Goal: Share content

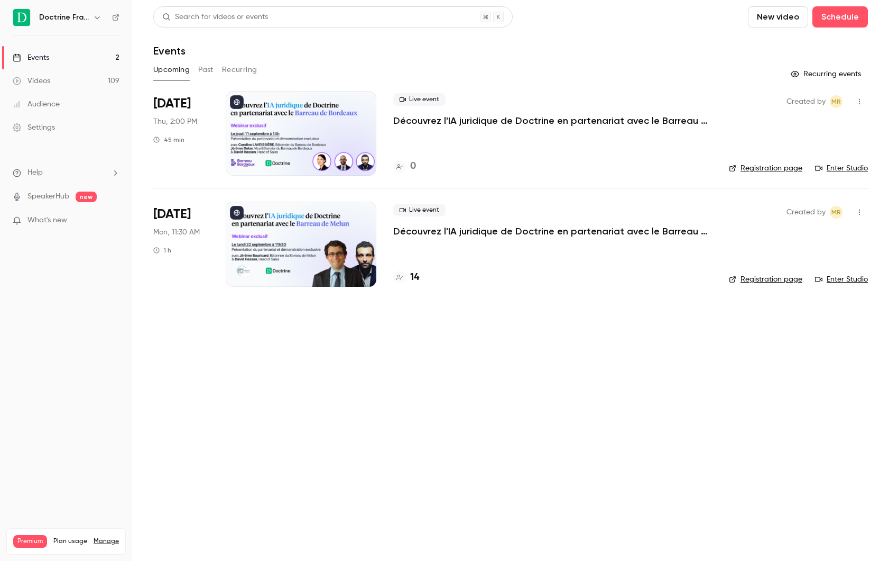
click at [69, 16] on h6 "Doctrine France" at bounding box center [64, 17] width 50 height 11
click at [85, 19] on h6 "Doctrine France" at bounding box center [64, 17] width 50 height 11
click at [187, 72] on button "Upcoming" at bounding box center [171, 69] width 36 height 17
click at [113, 54] on link "Events 2" at bounding box center [66, 57] width 132 height 23
click at [94, 20] on icon "button" at bounding box center [97, 17] width 8 height 8
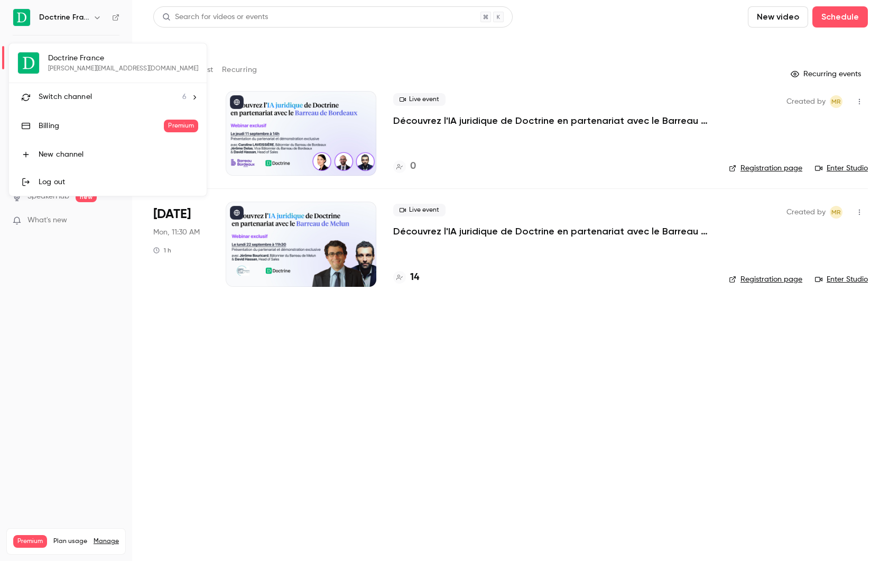
click at [259, 334] on div at bounding box center [444, 280] width 889 height 561
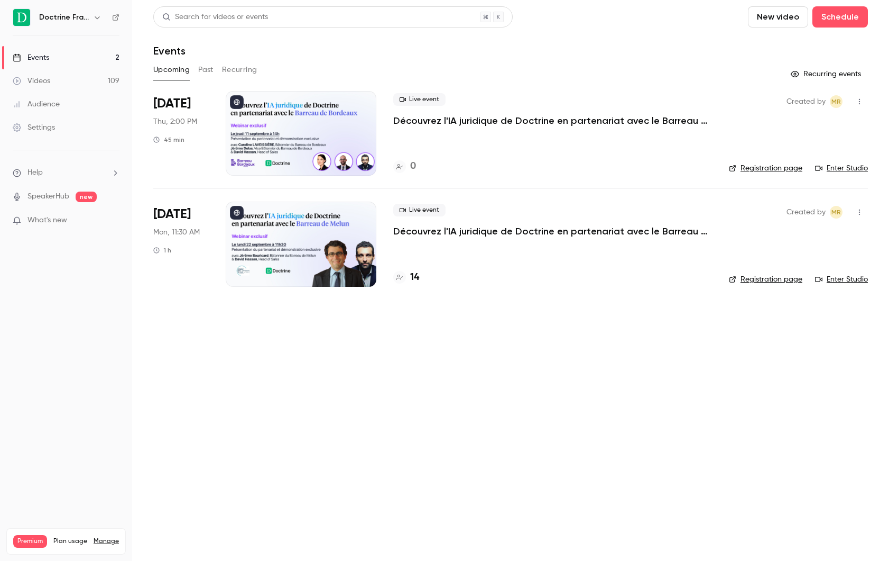
click at [229, 68] on button "Recurring" at bounding box center [239, 69] width 35 height 17
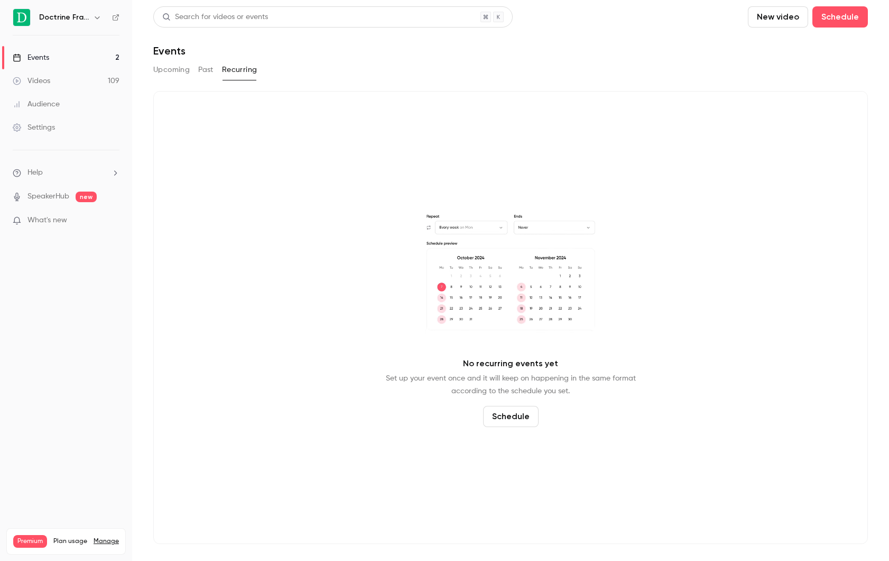
click at [207, 68] on button "Past" at bounding box center [205, 69] width 15 height 17
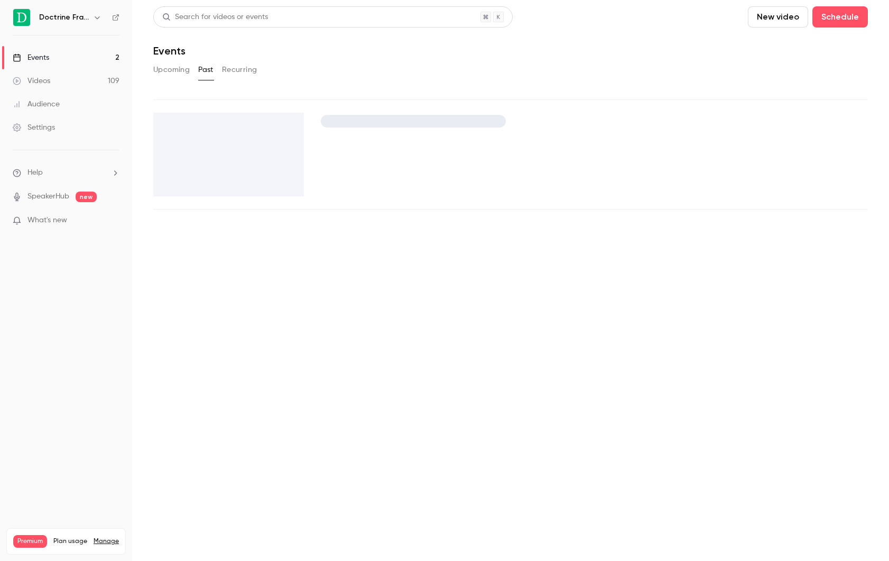
click at [192, 68] on div "Upcoming Past Recurring" at bounding box center [510, 69] width 715 height 17
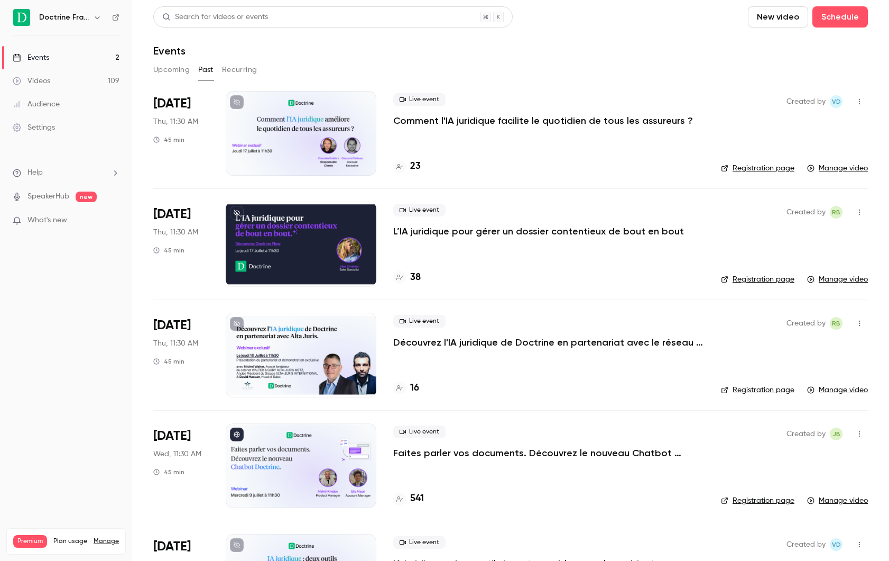
click at [182, 67] on button "Upcoming" at bounding box center [171, 69] width 36 height 17
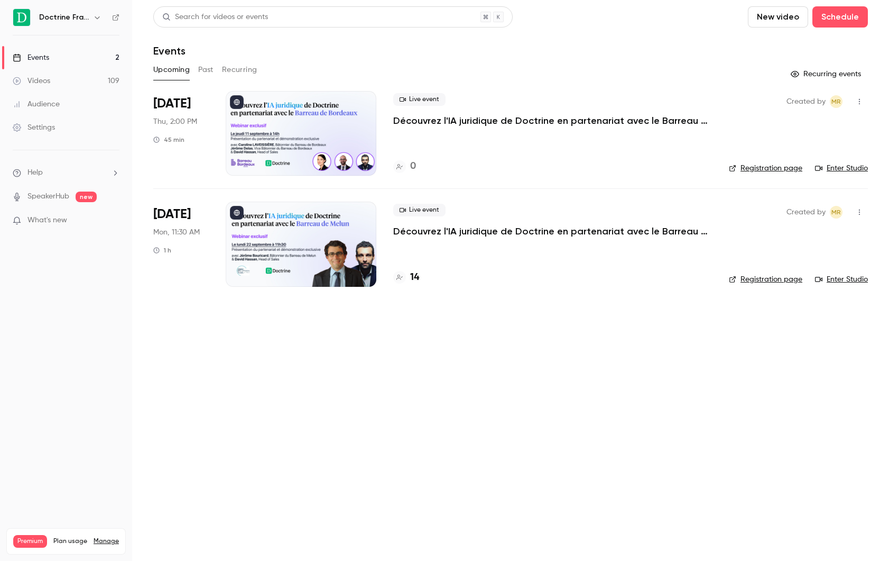
click at [222, 72] on div "Upcoming Past Recurring" at bounding box center [510, 69] width 715 height 17
drag, startPoint x: 195, startPoint y: 105, endPoint x: 145, endPoint y: 99, distance: 50.0
click at [145, 99] on main "Search for videos or events New video Schedule Events Upcoming Past Recurring R…" at bounding box center [510, 280] width 757 height 561
click at [559, 115] on p "Découvrez l'IA juridique de Doctrine en partenariat avec le Barreau de Bordeaux" at bounding box center [551, 120] width 317 height 13
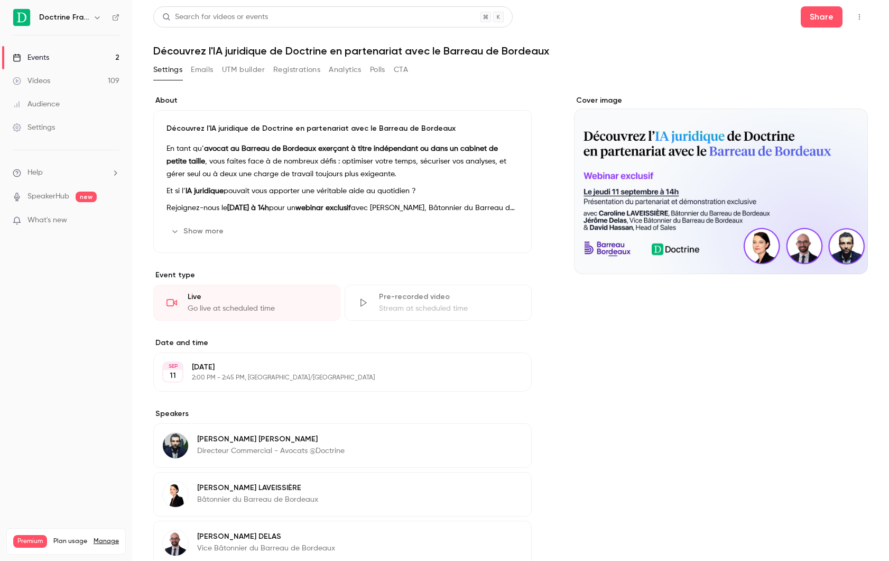
click at [312, 51] on h1 "Découvrez l'IA juridique de Doctrine en partenariat avec le Barreau de Bordeaux" at bounding box center [510, 50] width 715 height 13
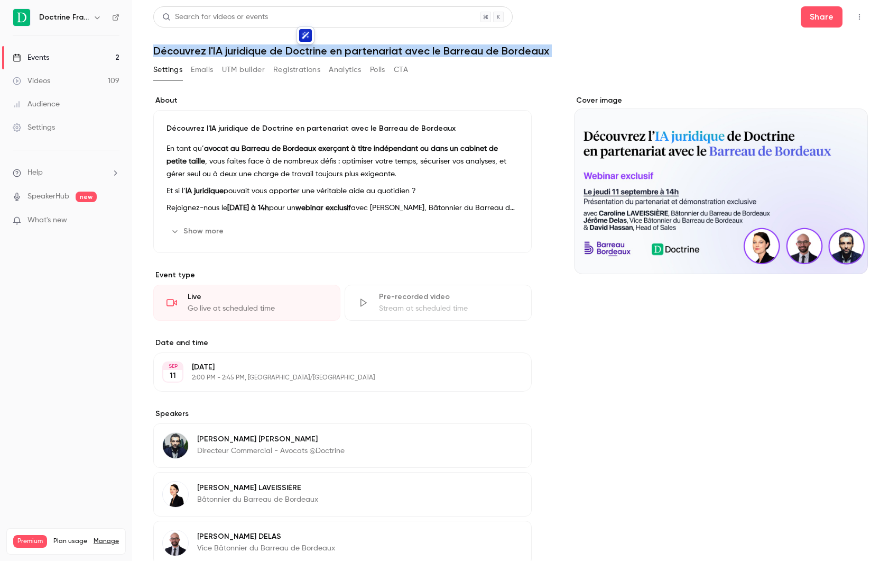
click at [312, 51] on h1 "Découvrez l'IA juridique de Doctrine en partenariat avec le Barreau de Bordeaux" at bounding box center [510, 50] width 715 height 13
copy div "Découvrez l'IA juridique de Doctrine en partenariat avec le Barreau de Bordeaux…"
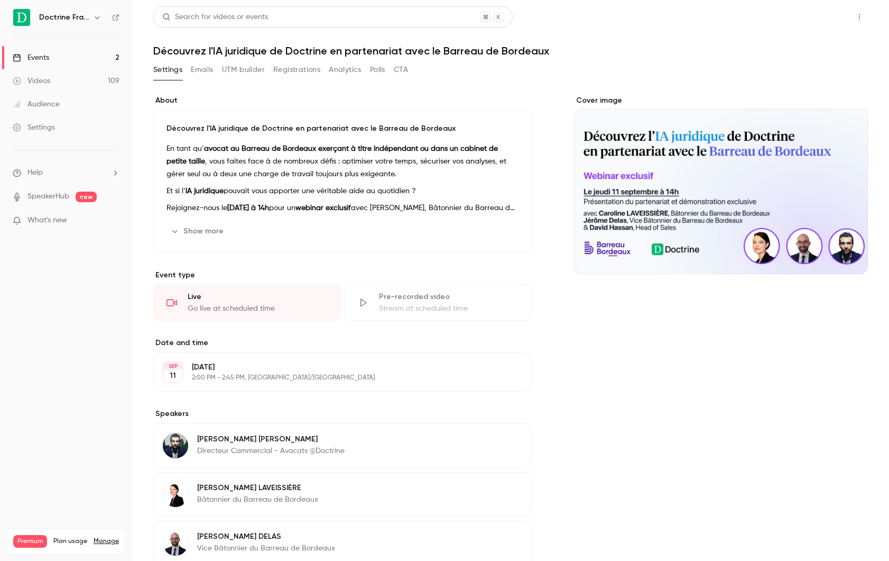
click at [823, 24] on button "Share" at bounding box center [822, 16] width 42 height 21
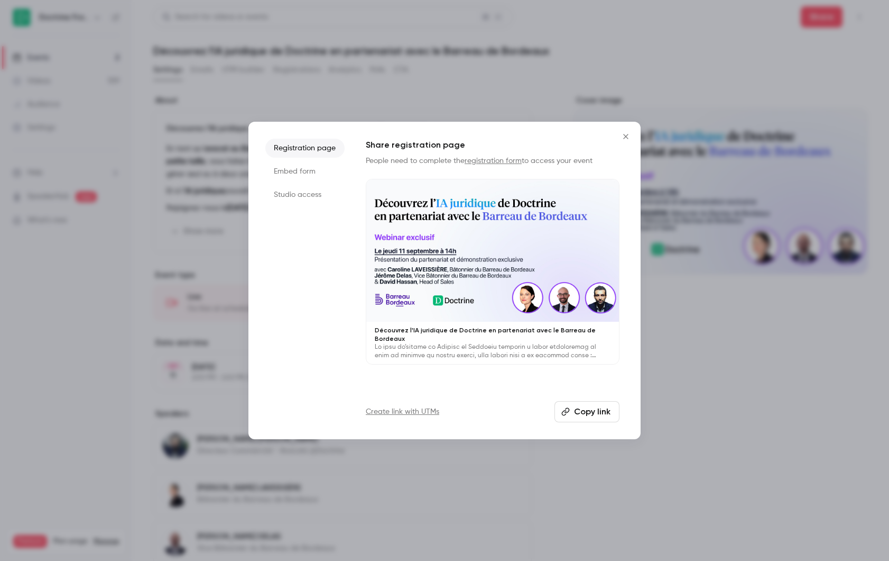
click at [589, 402] on button "Copy link" at bounding box center [587, 411] width 65 height 21
click at [852, 391] on div at bounding box center [444, 280] width 889 height 561
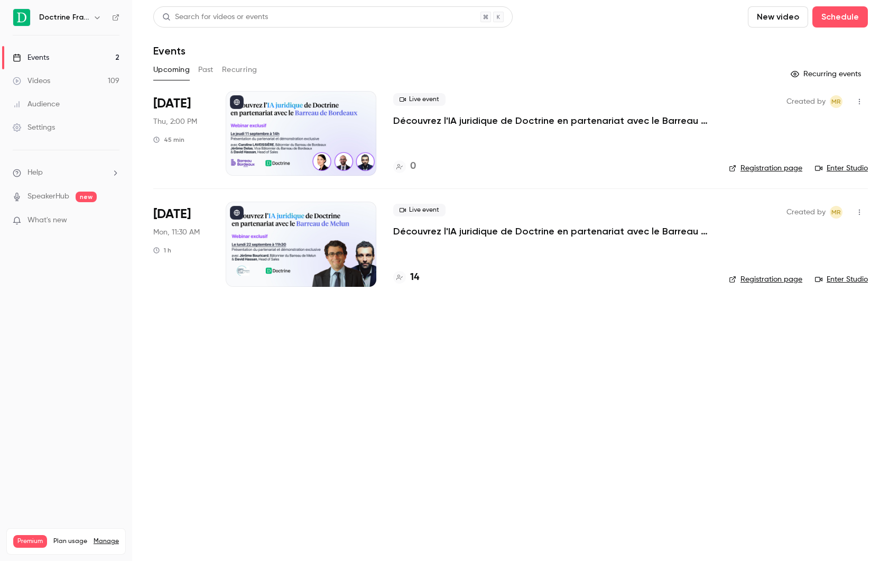
click at [176, 209] on span "[DATE]" at bounding box center [172, 214] width 38 height 17
click at [462, 228] on p "Découvrez l'IA juridique de Doctrine en partenariat avec le Barreau de Melun" at bounding box center [551, 231] width 317 height 13
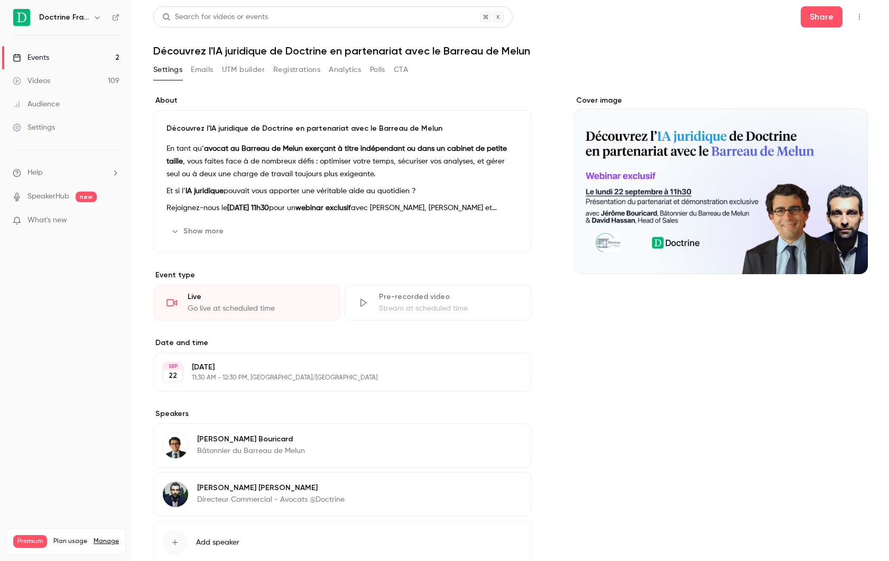
click at [306, 51] on h1 "Découvrez l'IA juridique de Doctrine en partenariat avec le Barreau de Melun" at bounding box center [510, 50] width 715 height 13
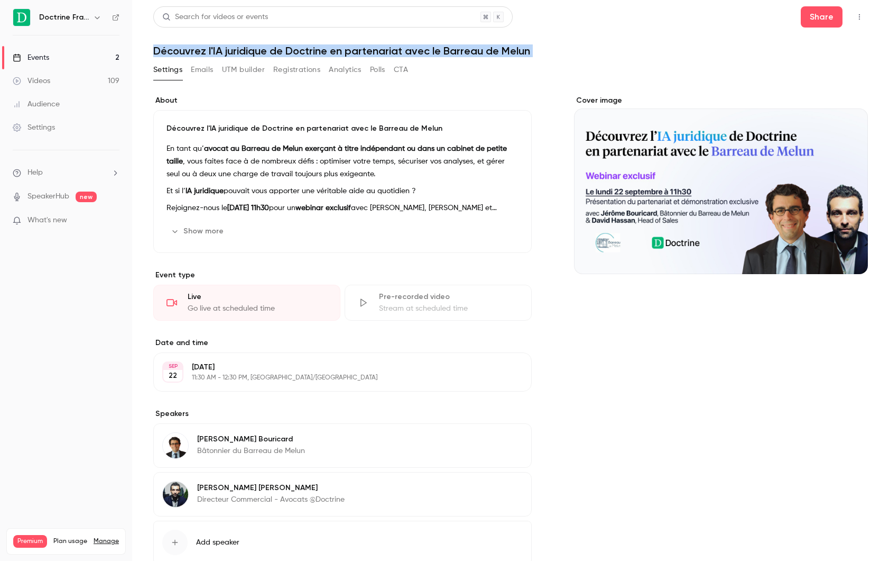
click at [306, 51] on h1 "Découvrez l'IA juridique de Doctrine en partenariat avec le Barreau de Melun" at bounding box center [510, 50] width 715 height 13
copy div "Découvrez l'IA juridique de Doctrine en partenariat avec le Barreau de Melun Se…"
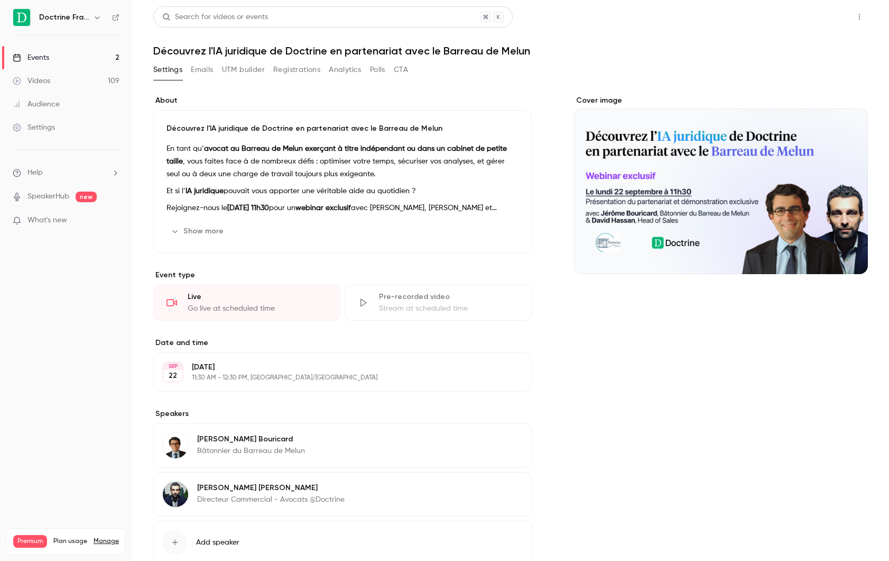
click at [818, 25] on button "Share" at bounding box center [822, 16] width 42 height 21
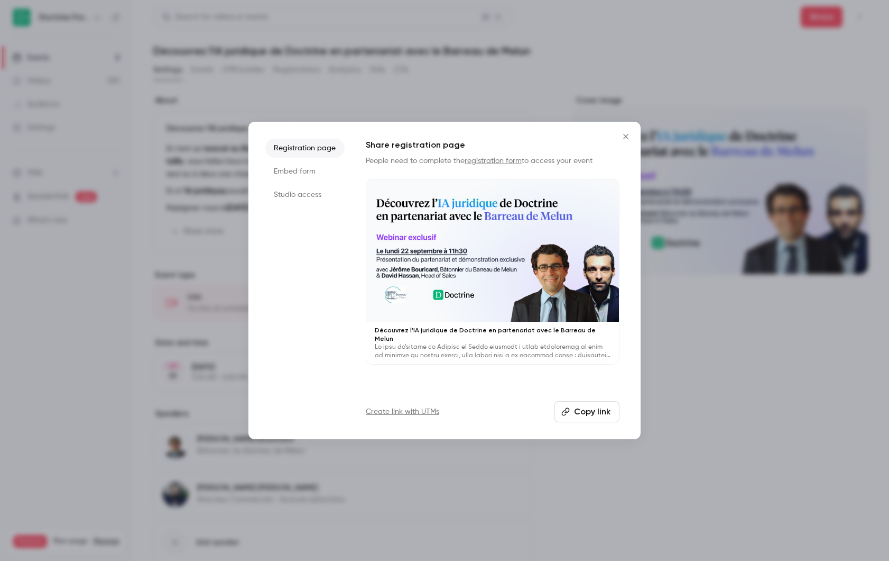
click at [572, 401] on button "Copy link" at bounding box center [587, 411] width 65 height 21
